Goal: Task Accomplishment & Management: Manage account settings

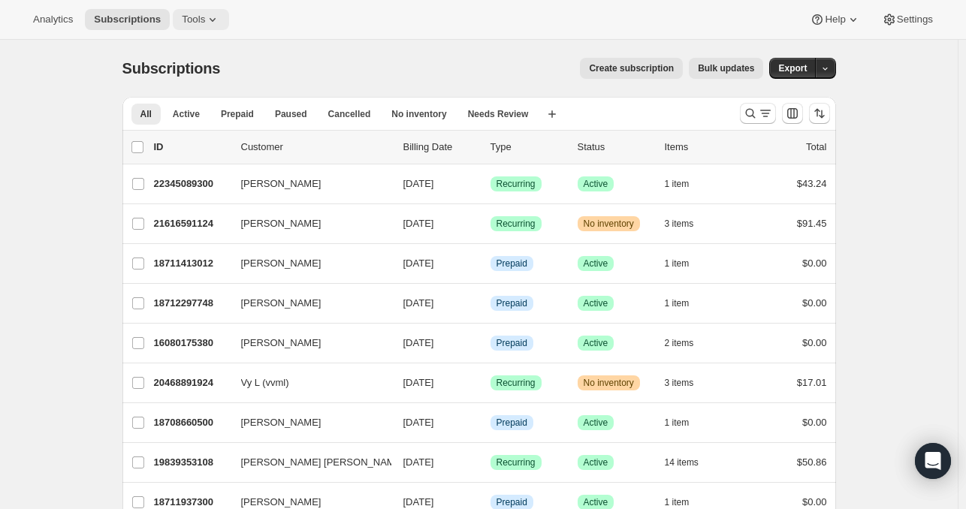
click at [183, 24] on span "Tools" at bounding box center [193, 20] width 23 height 12
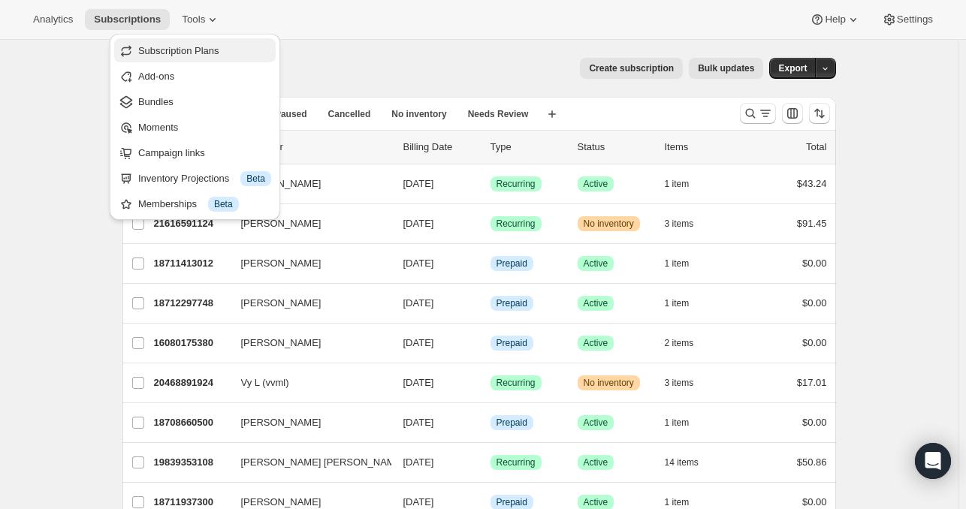
click at [209, 53] on span "Subscription Plans" at bounding box center [178, 50] width 81 height 11
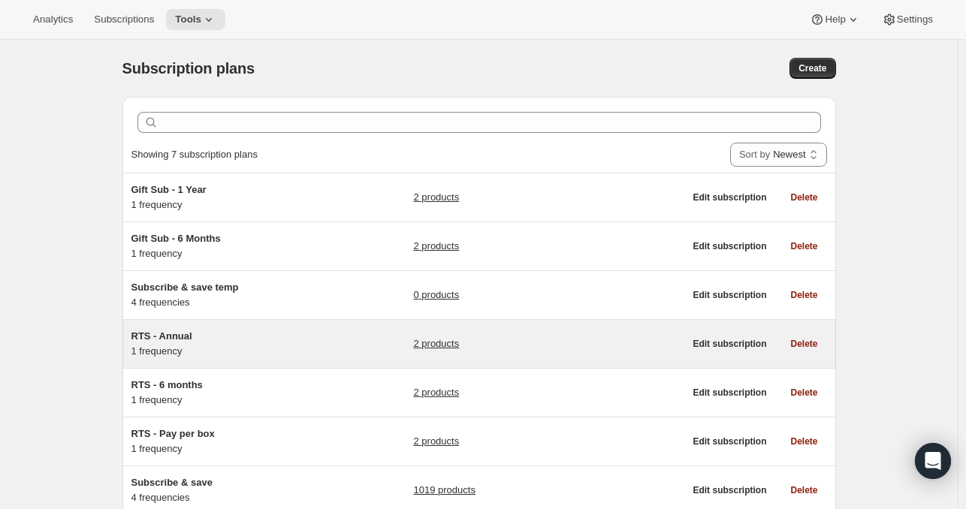
scroll to position [105, 0]
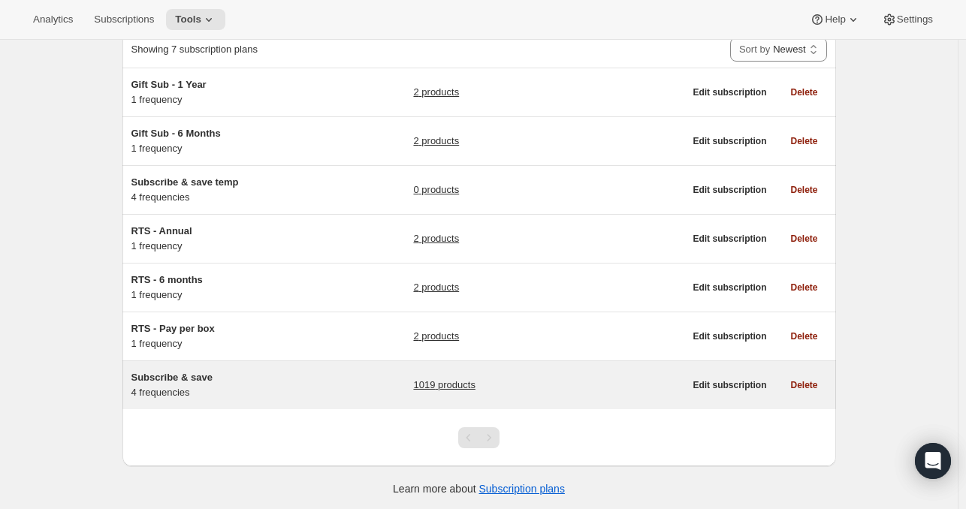
click at [449, 383] on link "1019 products" at bounding box center [444, 385] width 62 height 15
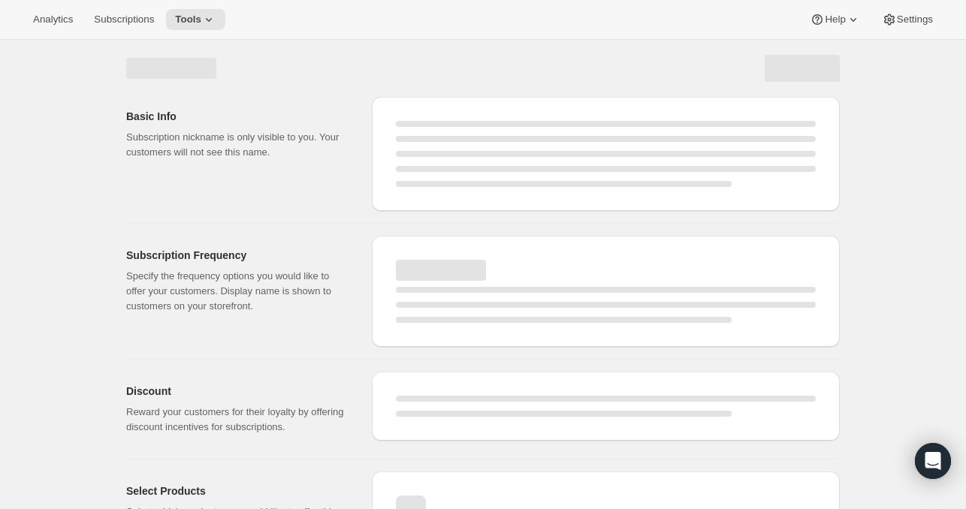
select select "WEEK"
select select "MONTH"
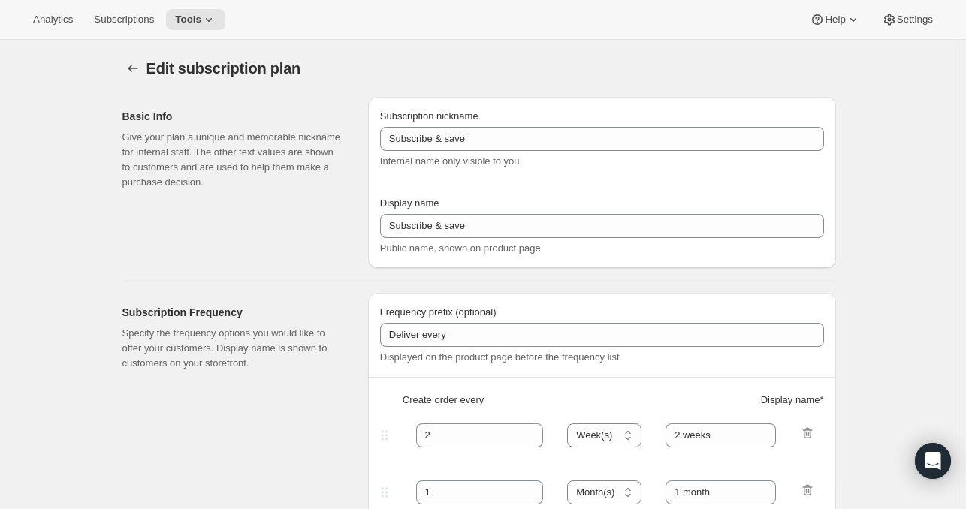
type input "Autoship and save"
type input "Deliver every:"
type input "1"
type input "1 week"
type input "2"
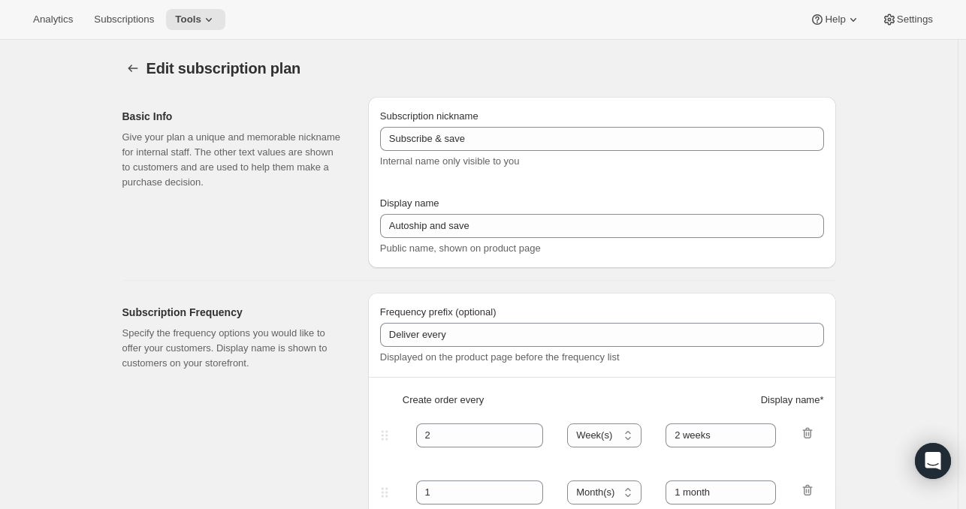
select select "WEEK"
type input "2 weeks"
type input "Put your fuel on autoship and save 20% on your first order and 5% on all future…"
select select "MONTH"
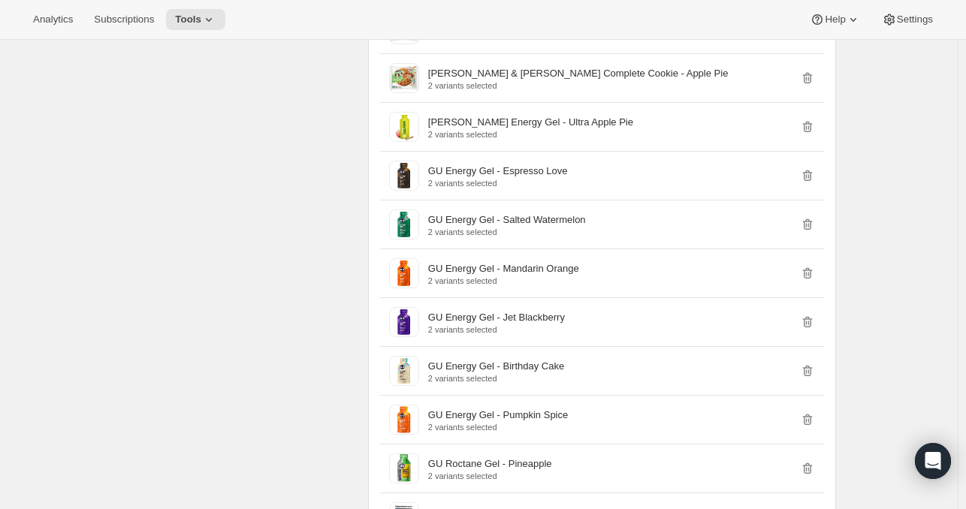
scroll to position [19630, 0]
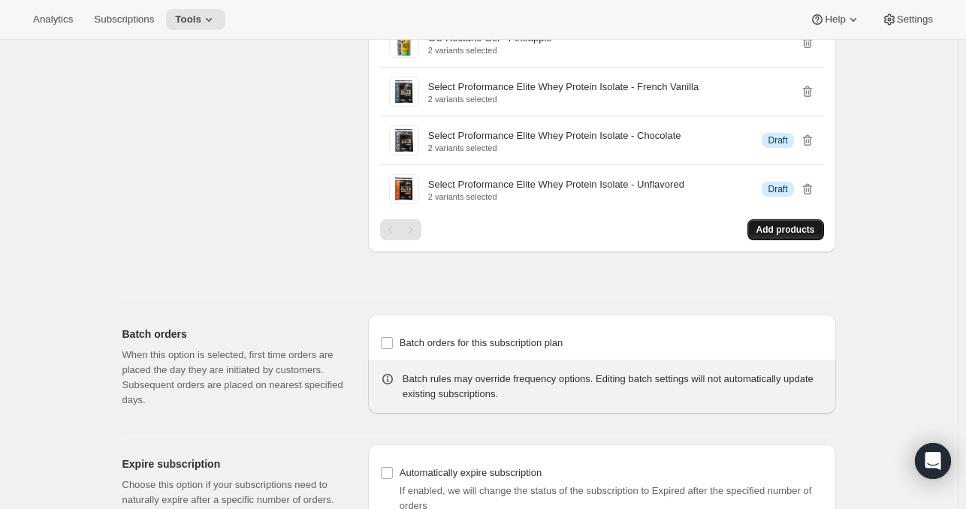
click at [796, 224] on span "Add products" at bounding box center [785, 230] width 59 height 12
